Goal: Navigation & Orientation: Find specific page/section

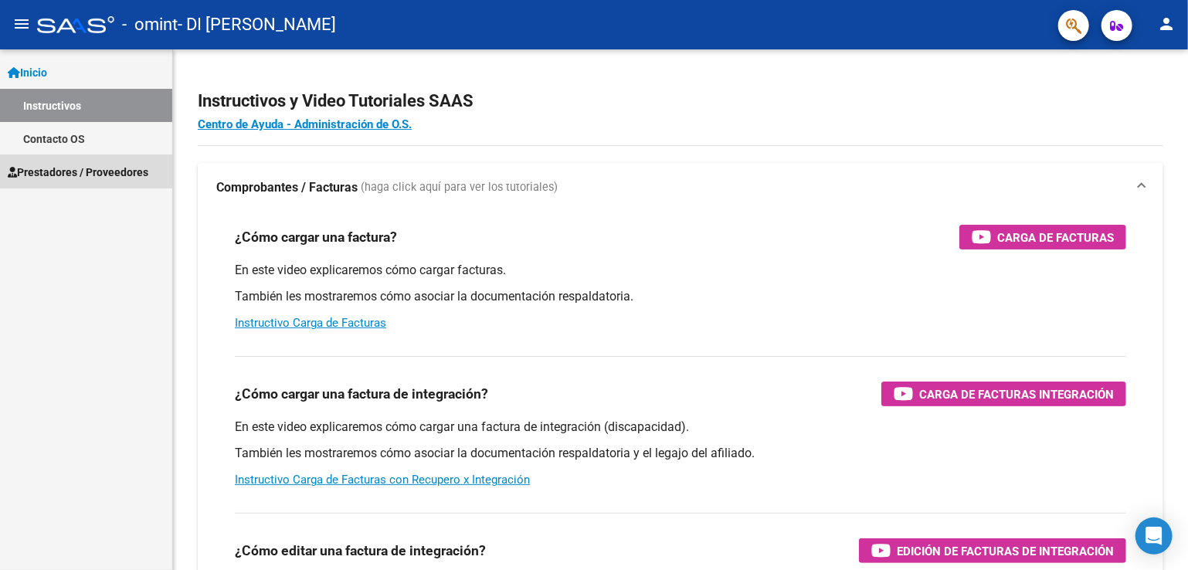
click at [60, 165] on span "Prestadores / Proveedores" at bounding box center [78, 172] width 141 height 17
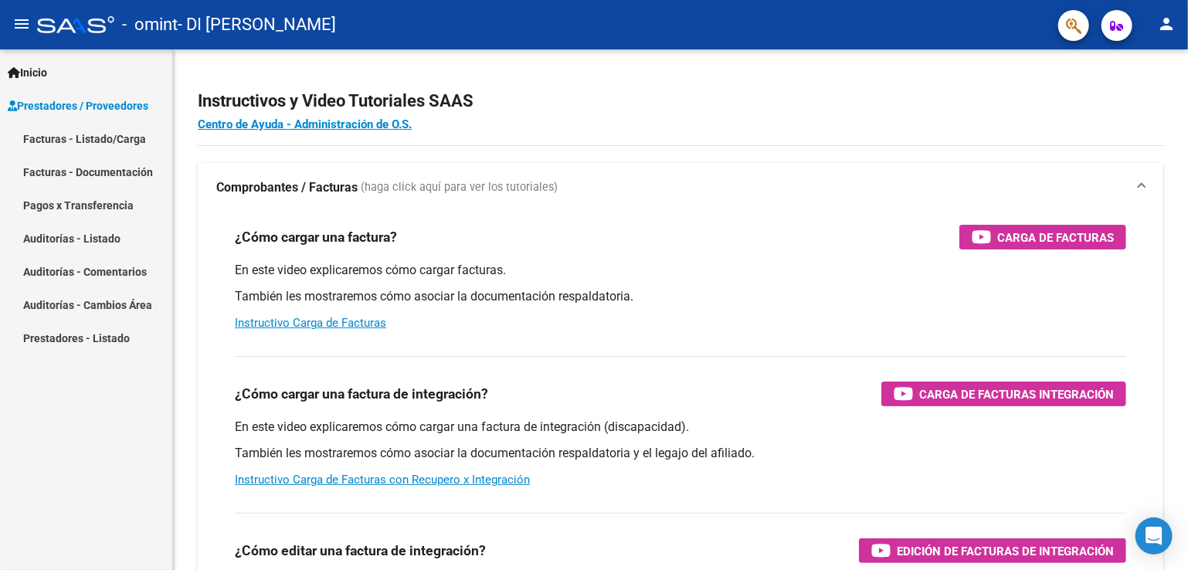
click at [105, 134] on link "Facturas - Listado/Carga" at bounding box center [86, 138] width 172 height 33
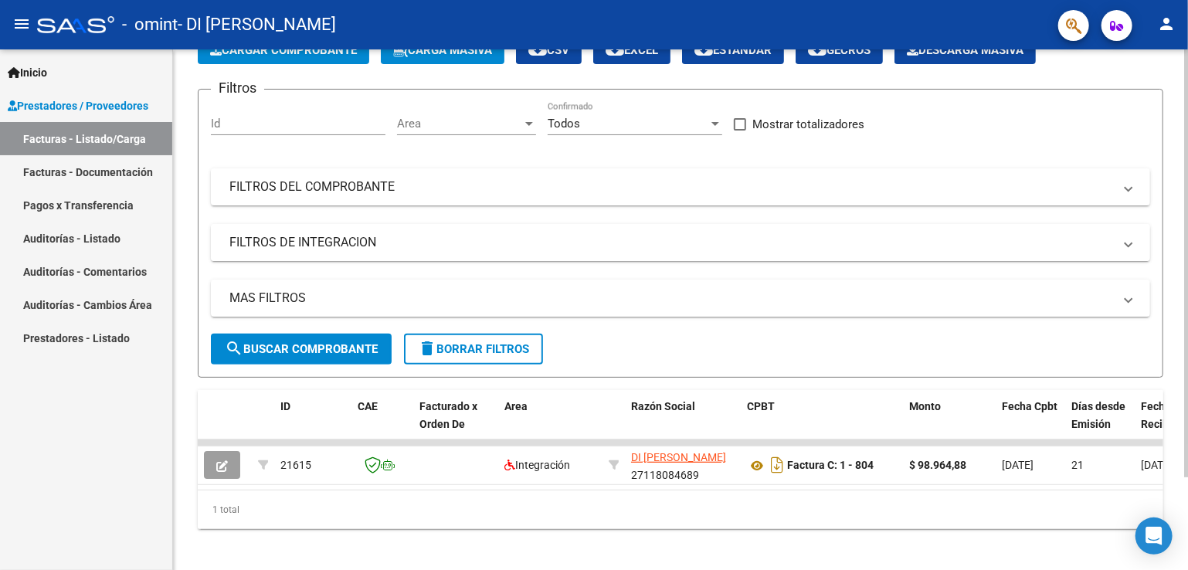
scroll to position [111, 0]
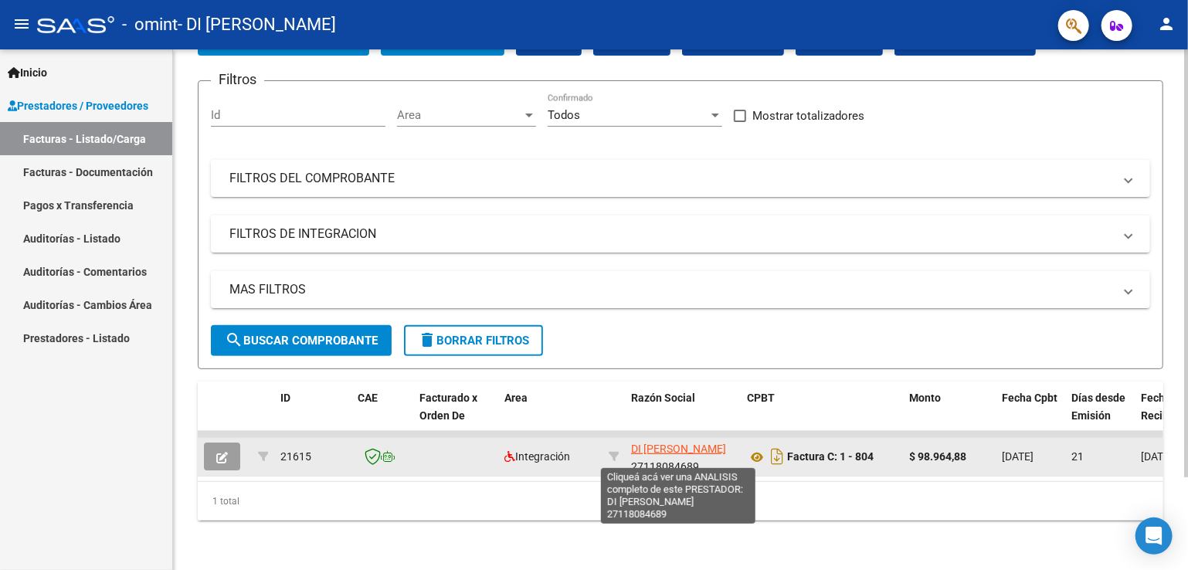
click at [662, 443] on span "DI [PERSON_NAME]" at bounding box center [678, 449] width 95 height 12
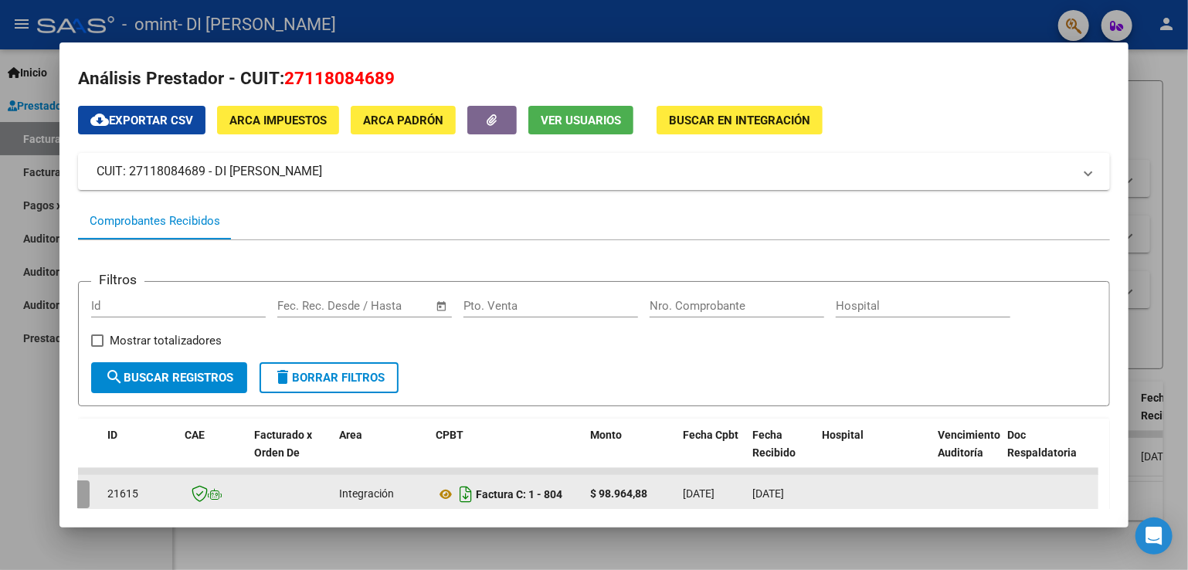
scroll to position [0, 0]
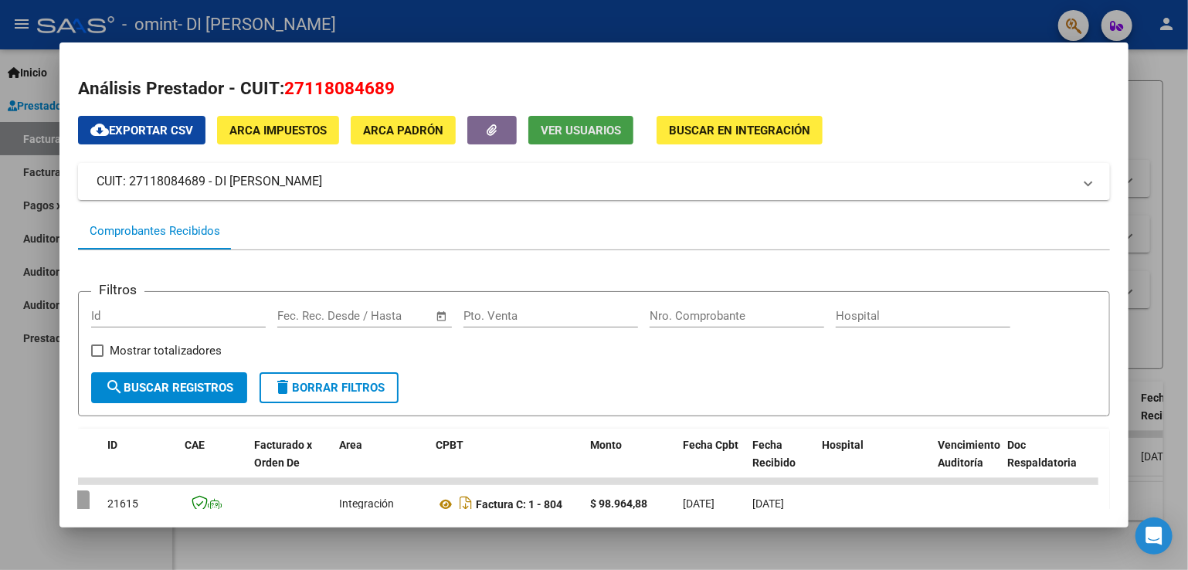
click at [569, 131] on span "Ver Usuarios" at bounding box center [581, 131] width 80 height 14
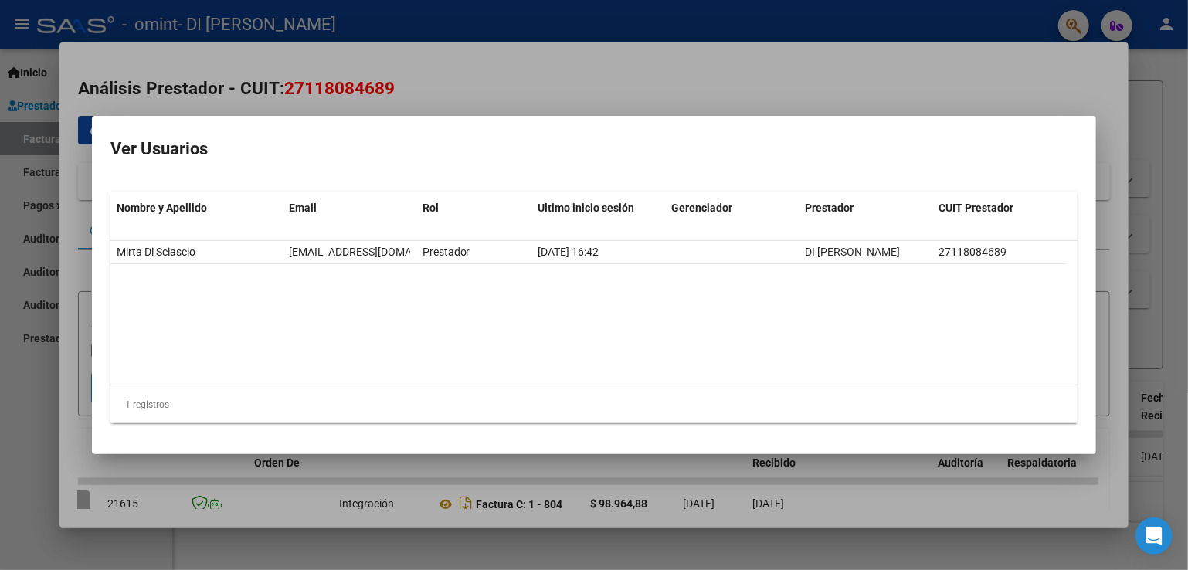
click at [630, 108] on div at bounding box center [594, 285] width 1188 height 570
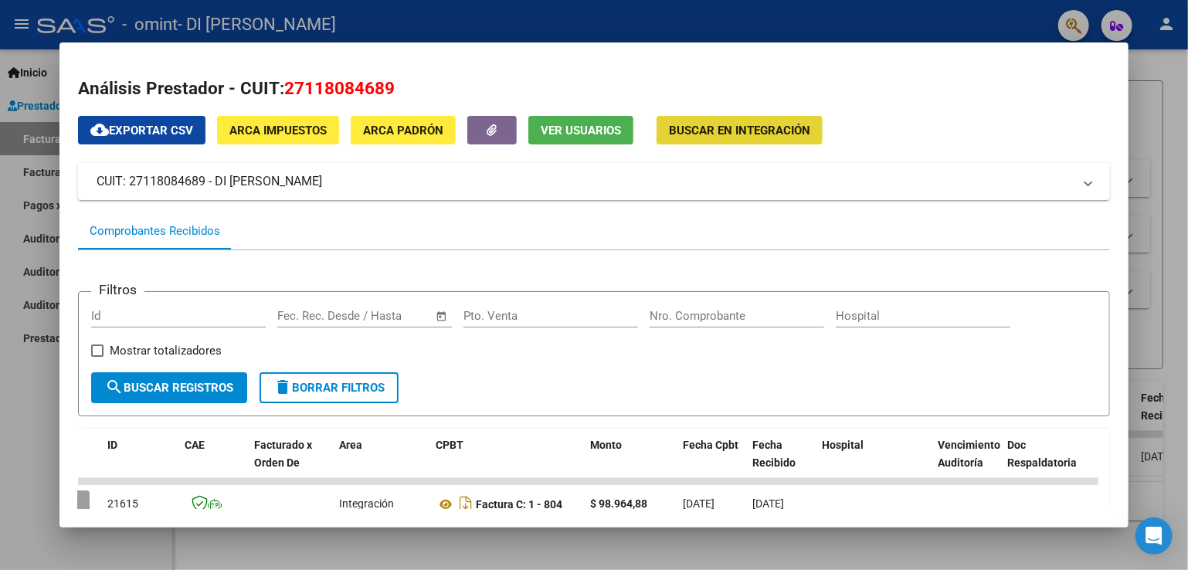
click at [711, 129] on span "Buscar en Integración" at bounding box center [739, 131] width 141 height 14
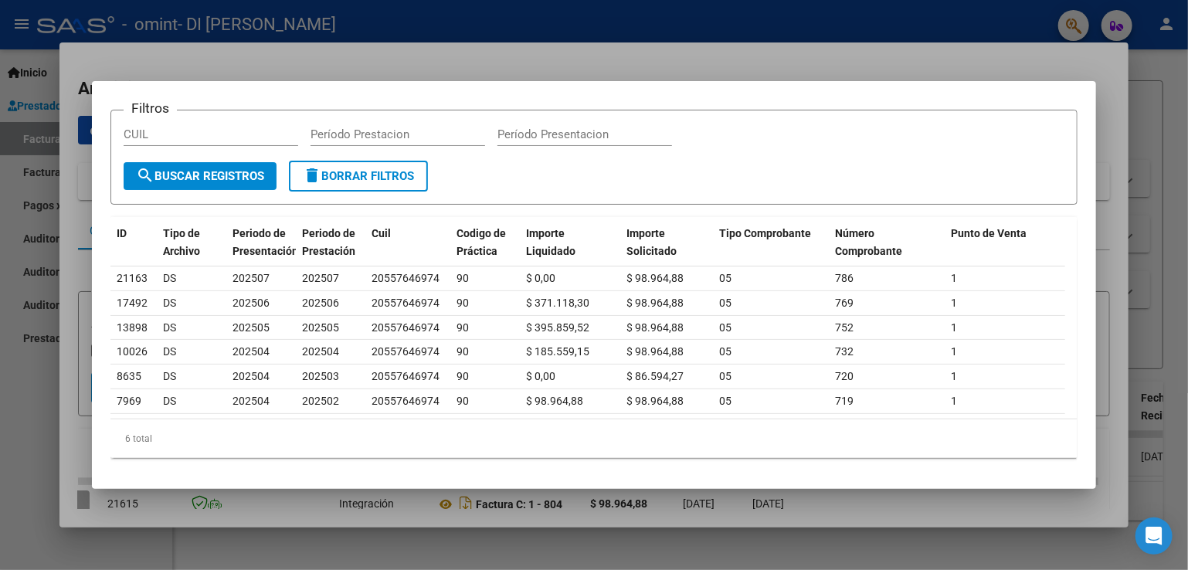
click at [209, 169] on span "search Buscar Registros" at bounding box center [200, 176] width 128 height 14
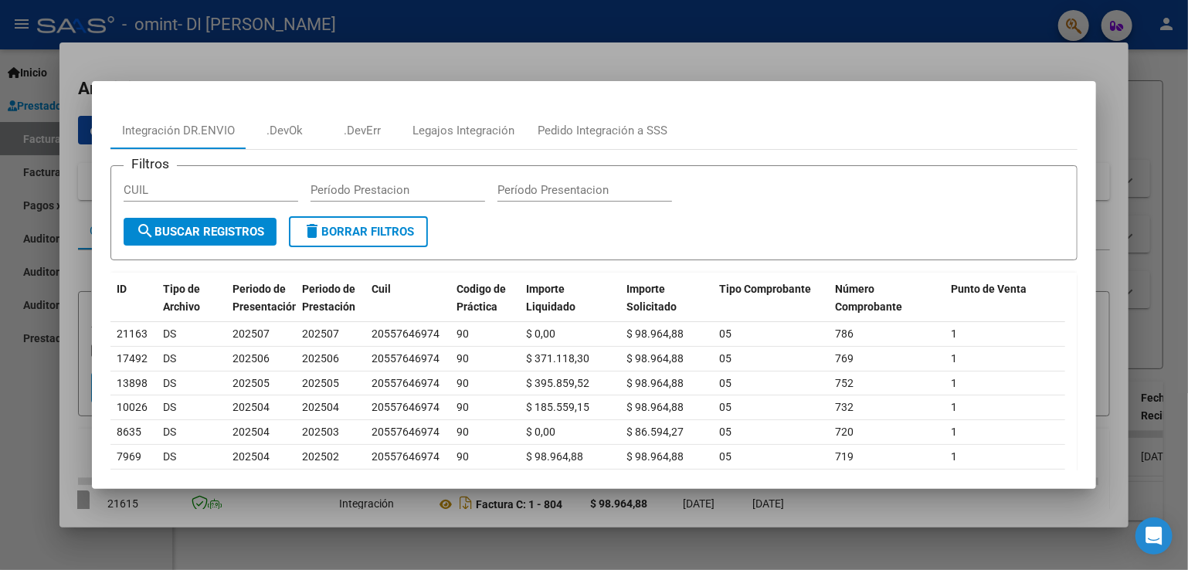
click at [1040, 62] on div at bounding box center [594, 285] width 1188 height 570
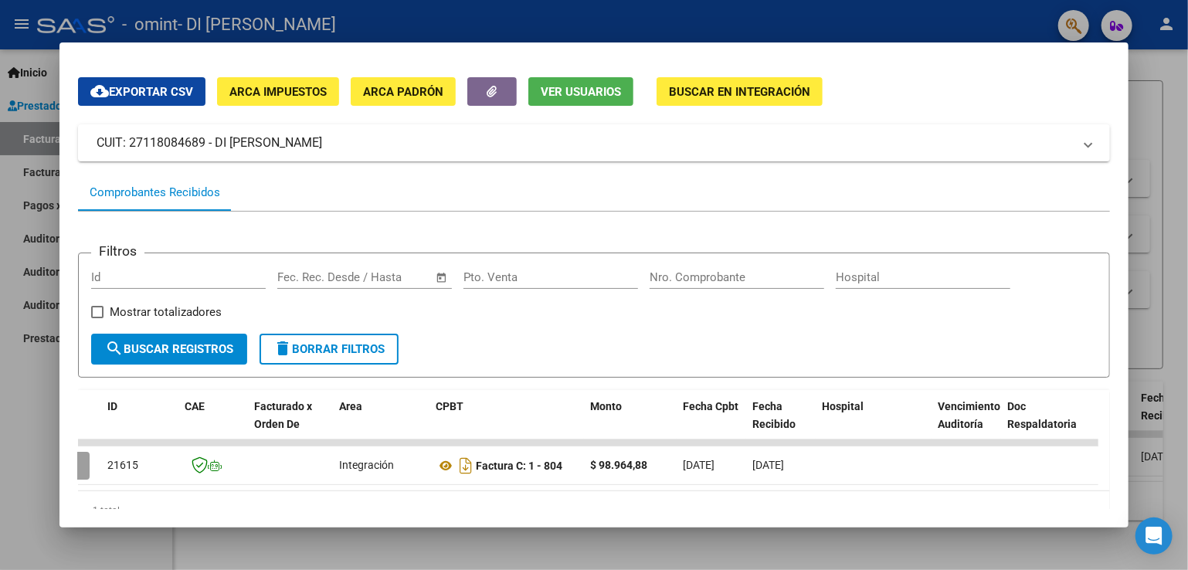
scroll to position [99, 0]
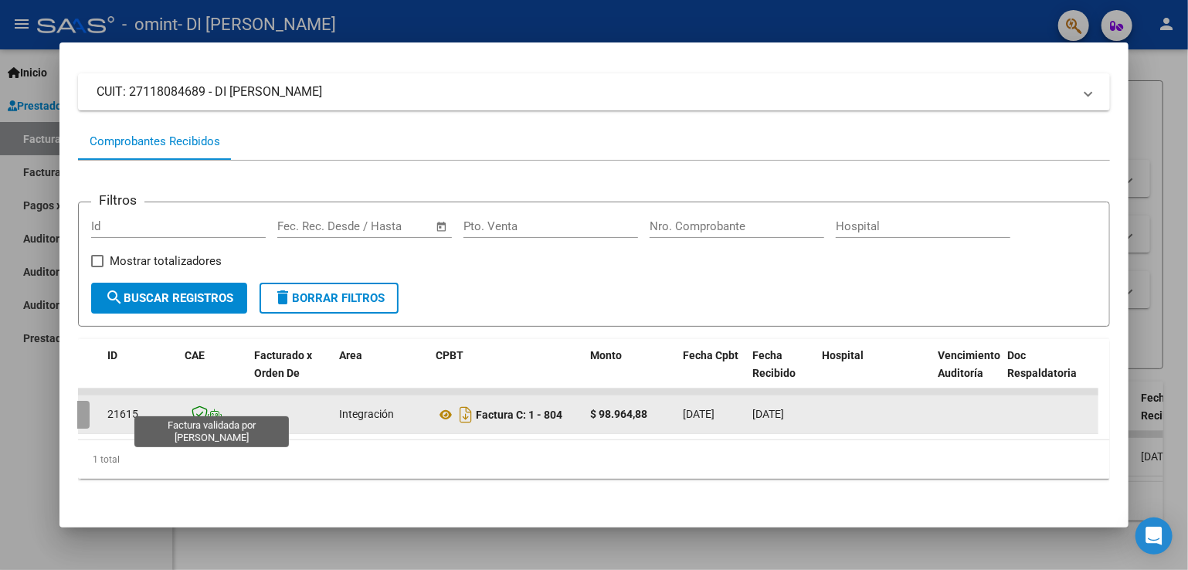
click at [205, 406] on icon at bounding box center [200, 414] width 16 height 17
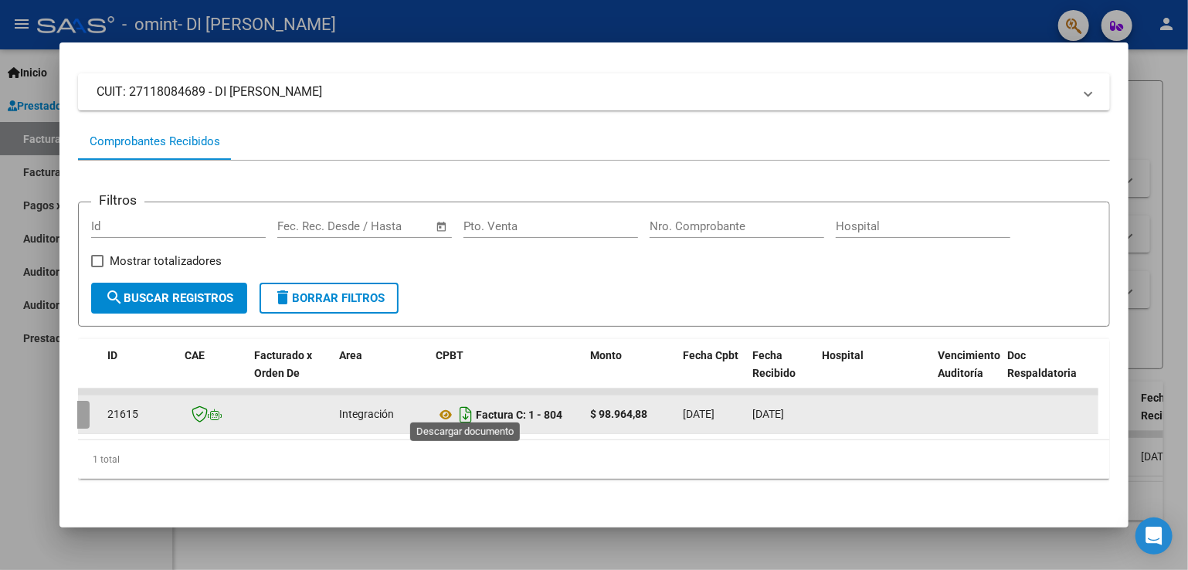
click at [464, 409] on icon "Descargar documento" at bounding box center [466, 415] width 20 height 25
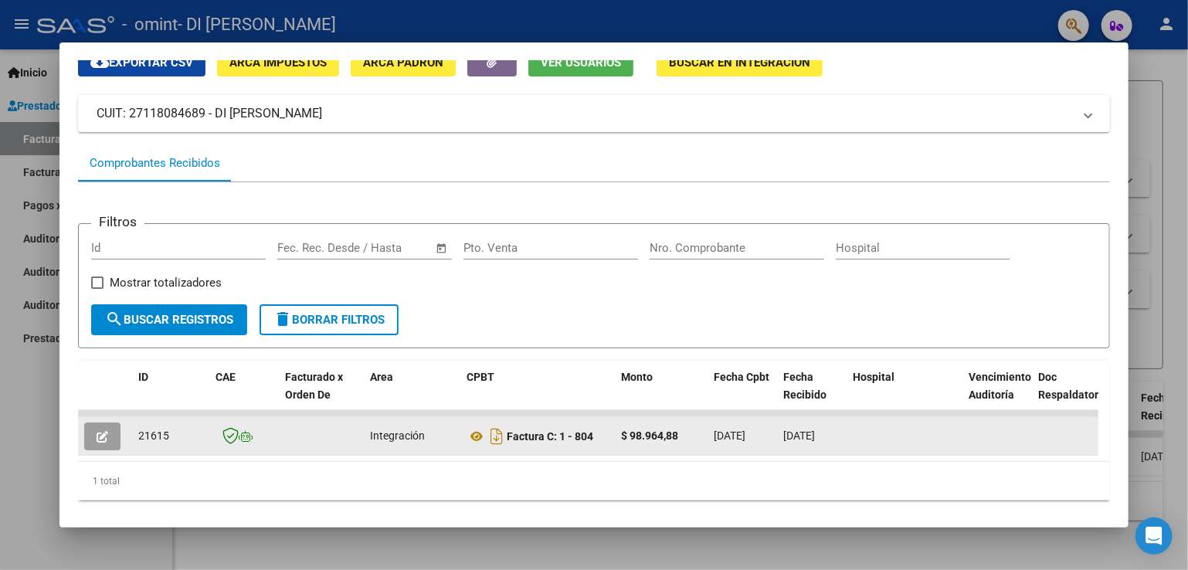
scroll to position [0, 0]
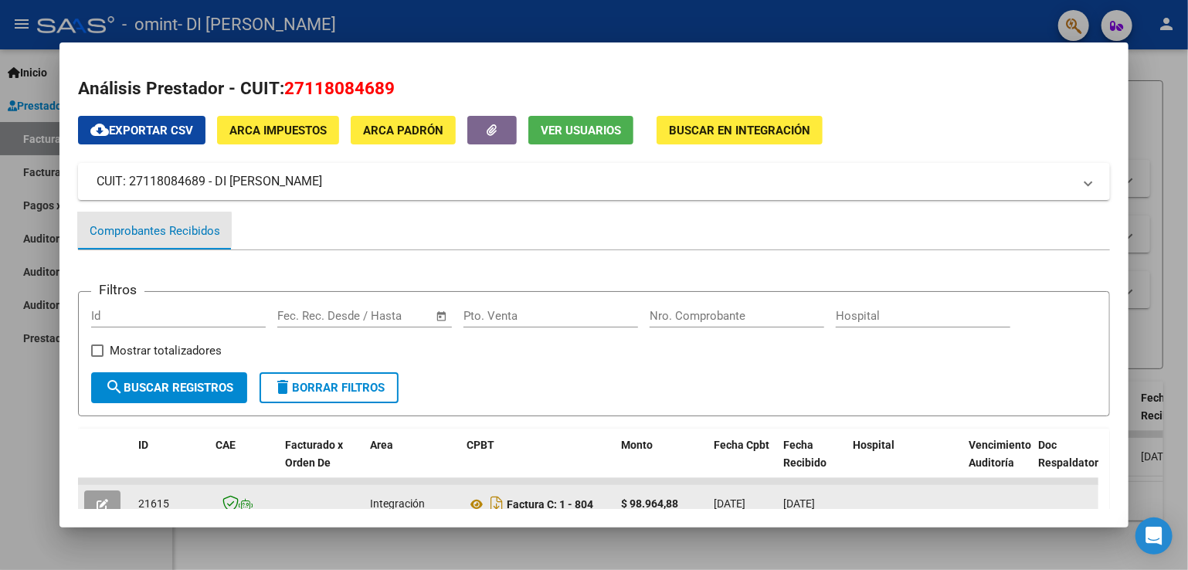
click at [144, 229] on div "Comprobantes Recibidos" at bounding box center [155, 232] width 131 height 18
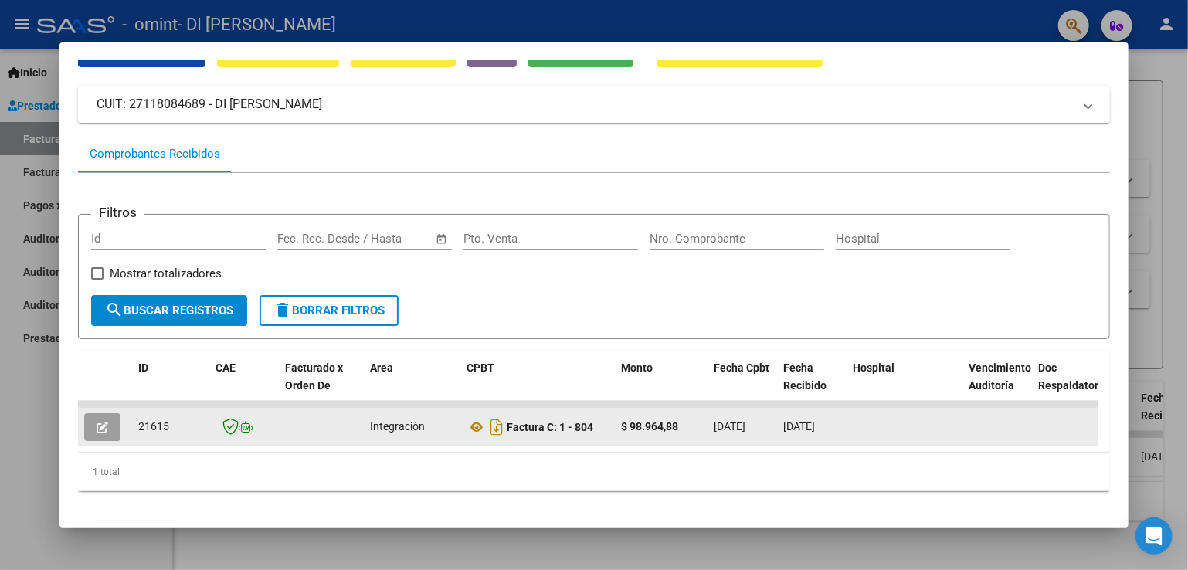
scroll to position [99, 0]
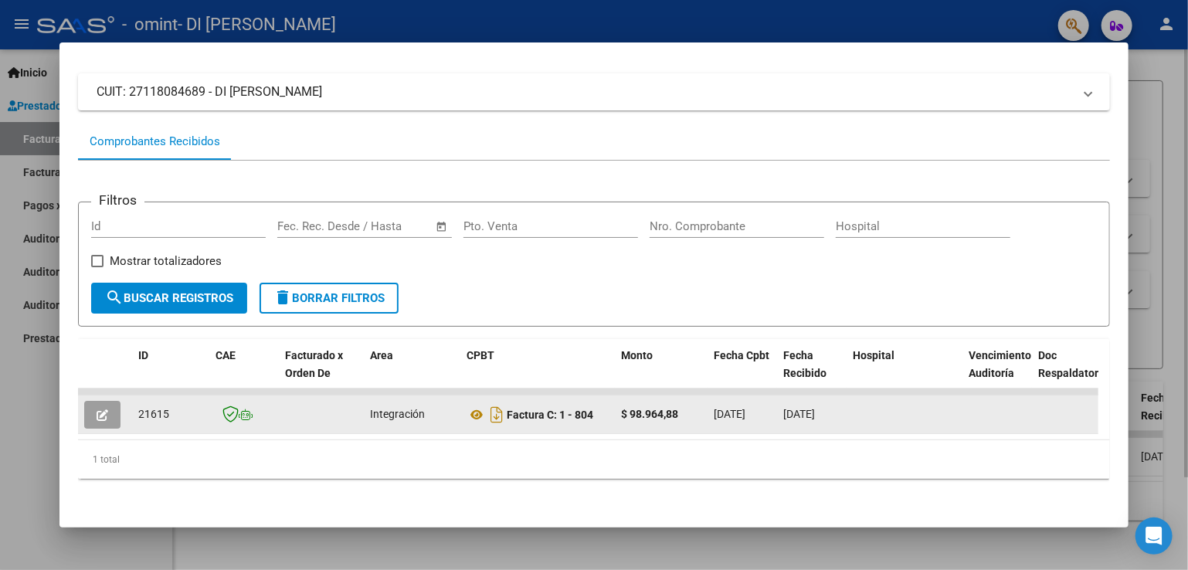
click at [1136, 121] on div at bounding box center [594, 285] width 1188 height 570
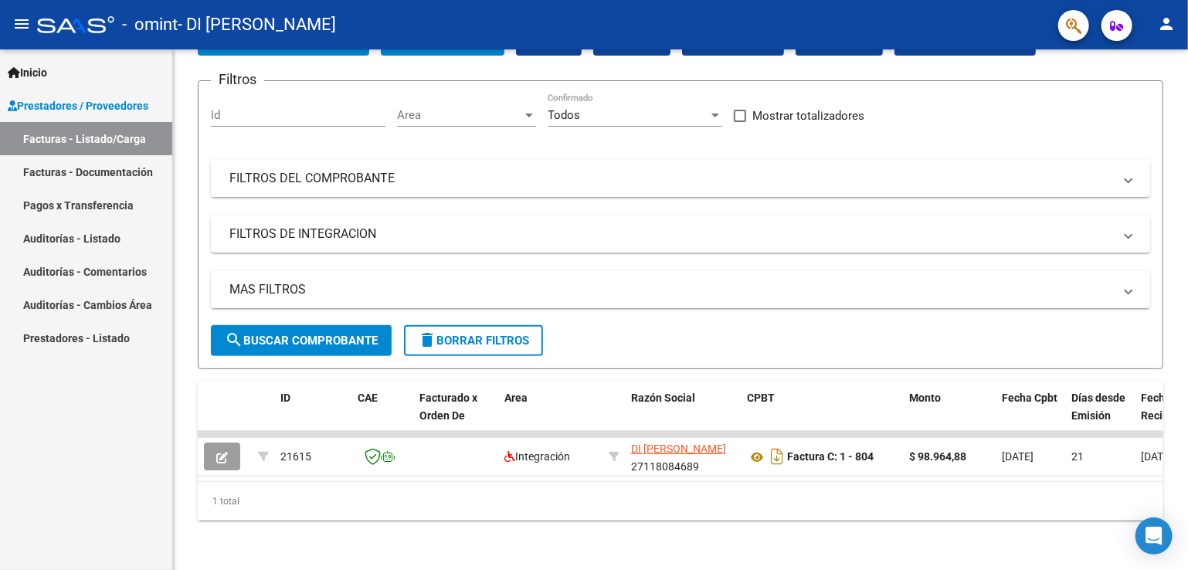
click at [110, 212] on link "Pagos x Transferencia" at bounding box center [86, 205] width 172 height 33
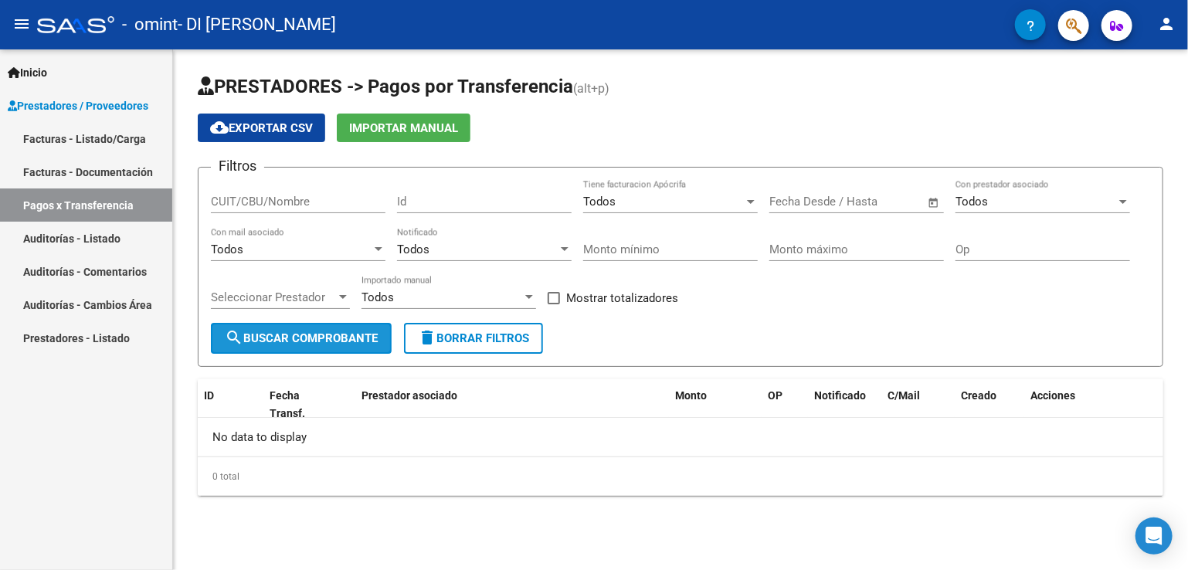
click at [320, 335] on span "search Buscar Comprobante" at bounding box center [301, 338] width 153 height 14
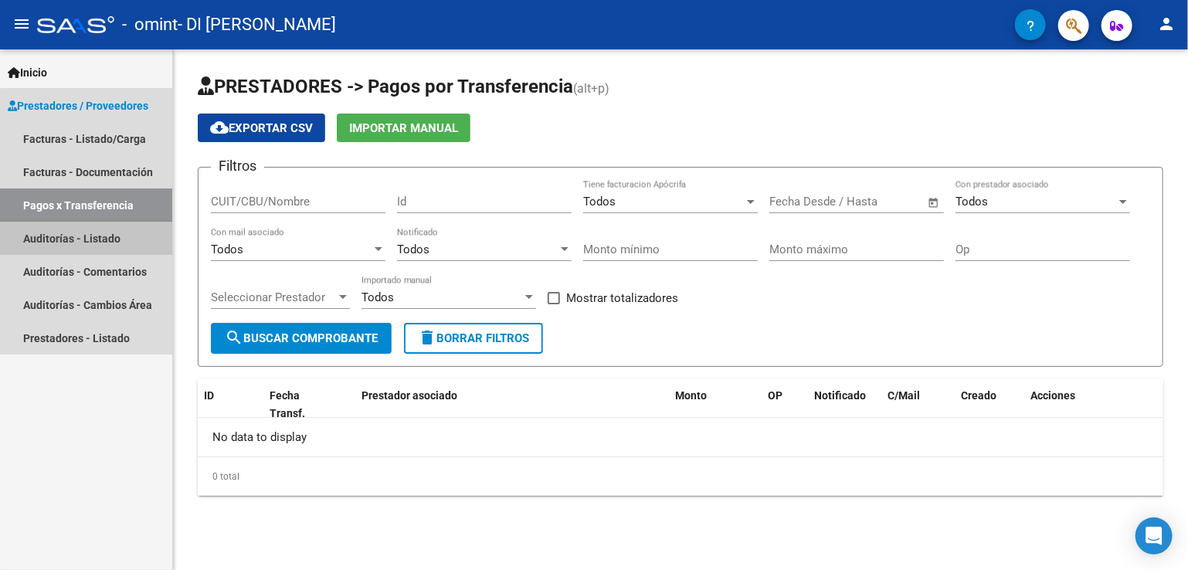
click at [97, 239] on link "Auditorías - Listado" at bounding box center [86, 238] width 172 height 33
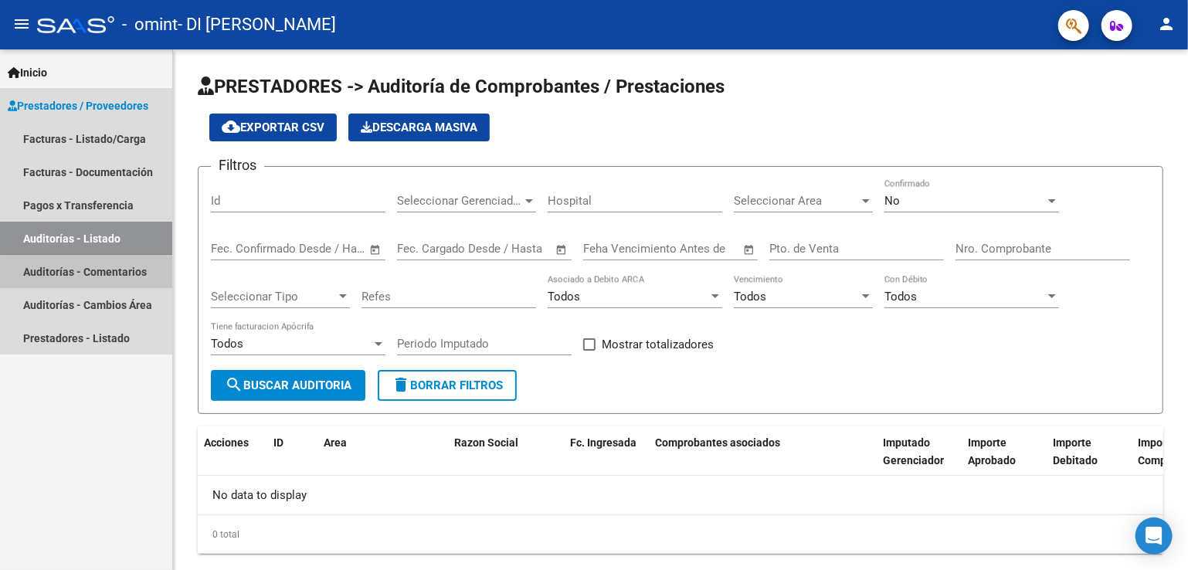
click at [99, 277] on link "Auditorías - Comentarios" at bounding box center [86, 271] width 172 height 33
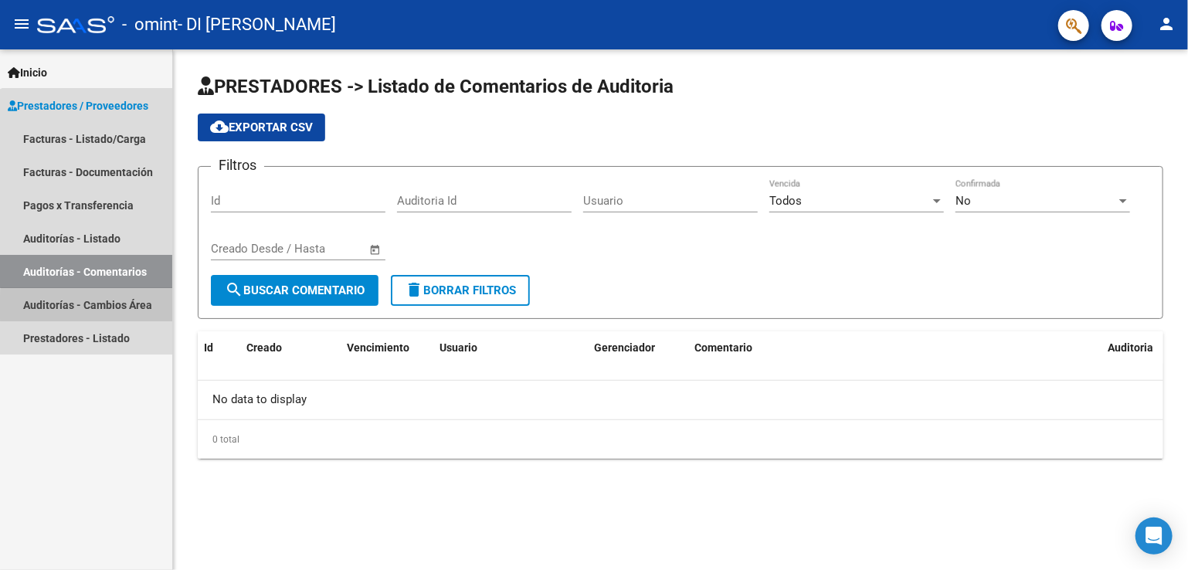
click at [107, 308] on link "Auditorías - Cambios Área" at bounding box center [86, 304] width 172 height 33
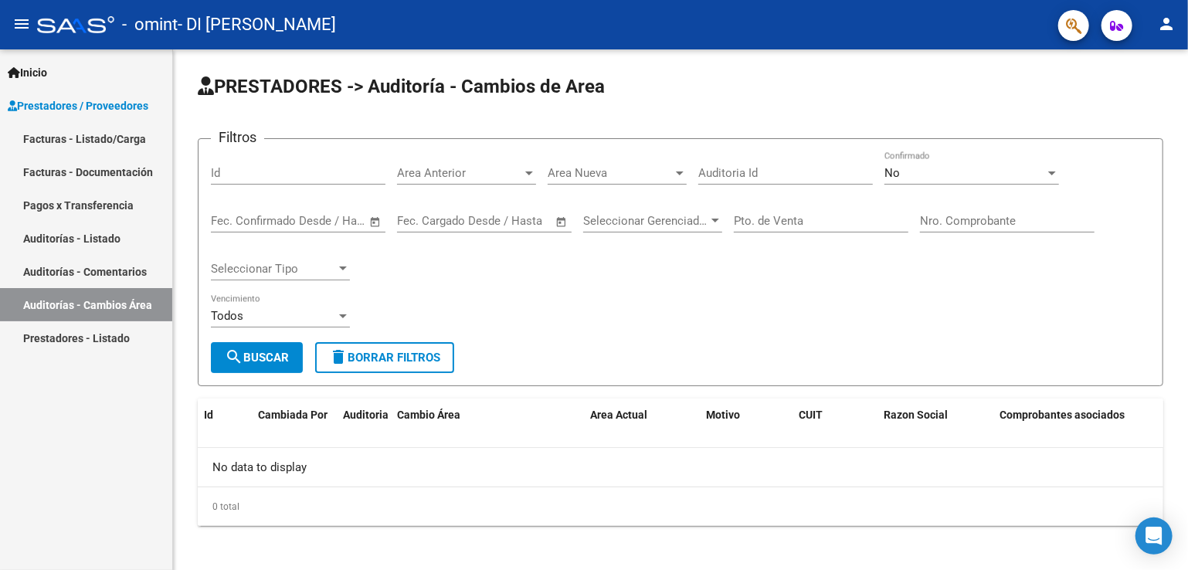
click at [118, 332] on link "Prestadores - Listado" at bounding box center [86, 337] width 172 height 33
